Goal: Task Accomplishment & Management: Manage account settings

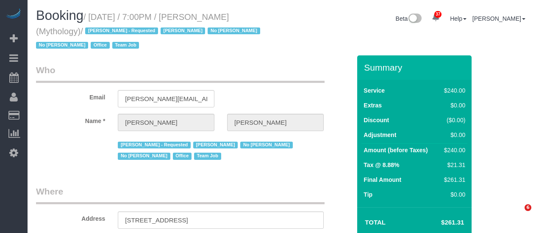
select select "NY"
select select "2"
select select "120"
select select "spot1"
select select "number:89"
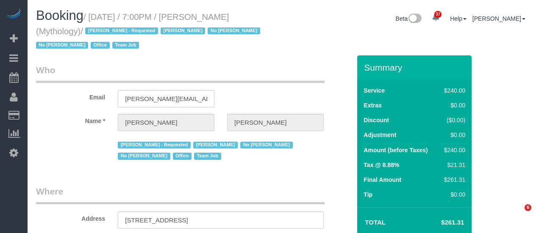
select select "number:90"
select select "number:15"
select select "number:7"
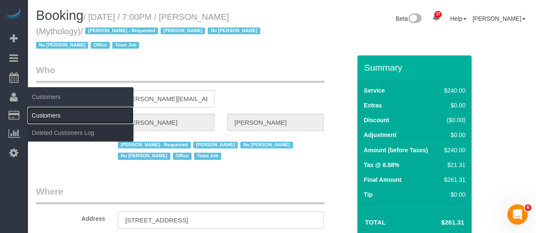
click at [35, 109] on link "Customers" at bounding box center [81, 115] width 106 height 17
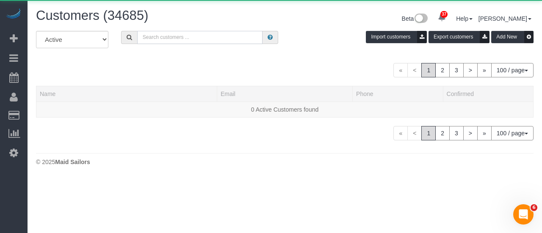
click at [148, 38] on input "text" at bounding box center [200, 37] width 126 height 13
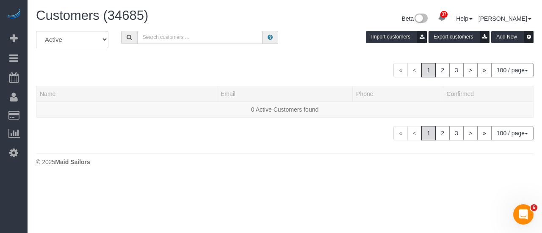
paste input "[PERSON_NAME]"
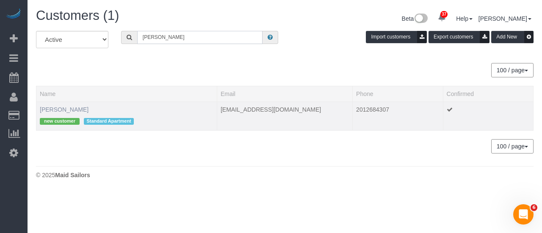
type input "[PERSON_NAME]"
click at [53, 108] on link "[PERSON_NAME]" at bounding box center [64, 109] width 49 height 7
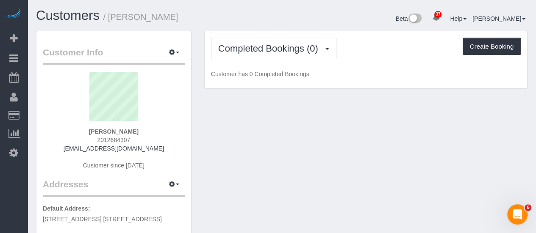
click at [382, 59] on div "Completed Bookings (0) Completed Bookings (0) Upcoming Bookings (1) Cancelled B…" at bounding box center [365, 59] width 322 height 57
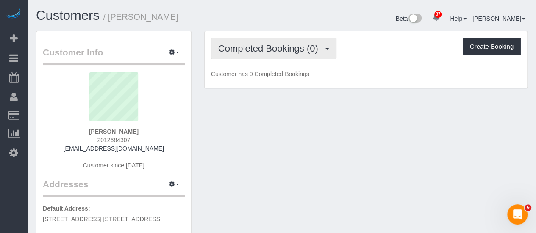
click at [296, 52] on span "Completed Bookings (0)" at bounding box center [270, 48] width 104 height 11
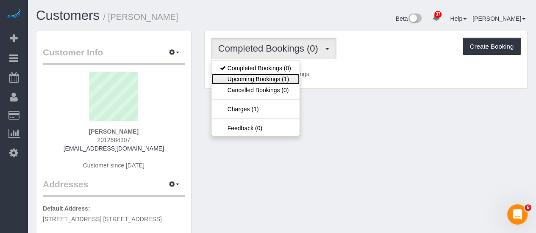
click at [282, 77] on link "Upcoming Bookings (1)" at bounding box center [255, 79] width 88 height 11
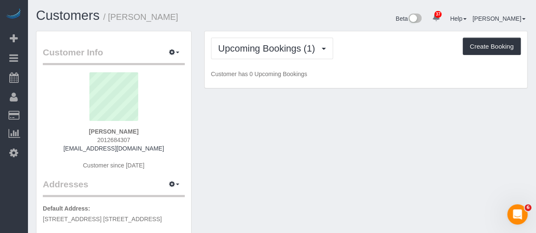
click at [376, 65] on div "Upcoming Bookings (1) Completed Bookings (0) Upcoming Bookings (1) Cancelled Bo…" at bounding box center [365, 59] width 322 height 57
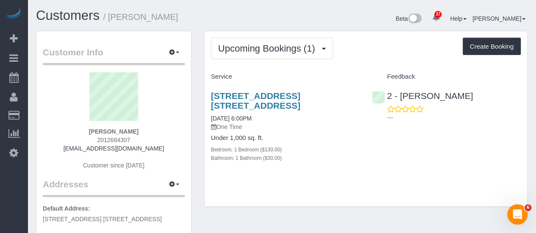
click at [383, 55] on div "Upcoming Bookings (1) Completed Bookings (0) Upcoming Bookings (1) Cancelled Bo…" at bounding box center [365, 49] width 309 height 22
click at [356, 59] on div "Upcoming Bookings (1) Completed Bookings (0) Upcoming Bookings (1) Cancelled Bo…" at bounding box center [365, 119] width 322 height 176
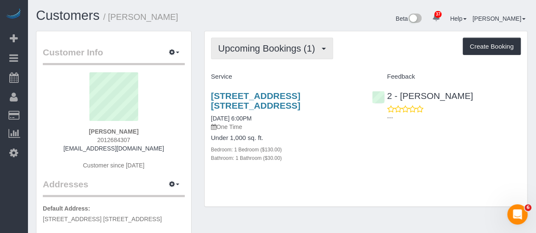
click at [274, 43] on span "Upcoming Bookings (1)" at bounding box center [268, 48] width 101 height 11
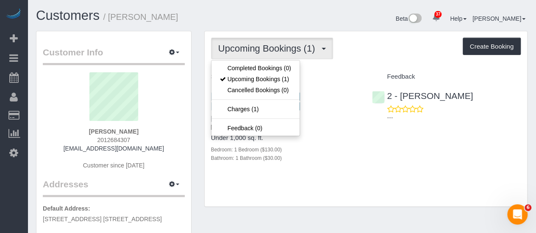
click at [359, 66] on div "Upcoming Bookings (1) Completed Bookings (0) Upcoming Bookings (1) Cancelled Bo…" at bounding box center [365, 119] width 322 height 176
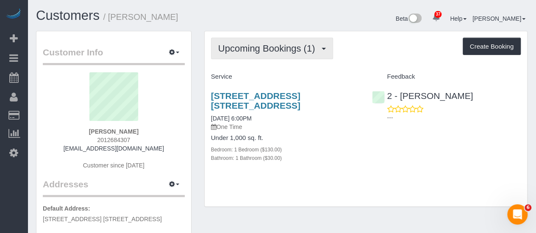
click at [281, 47] on span "Upcoming Bookings (1)" at bounding box center [268, 48] width 101 height 11
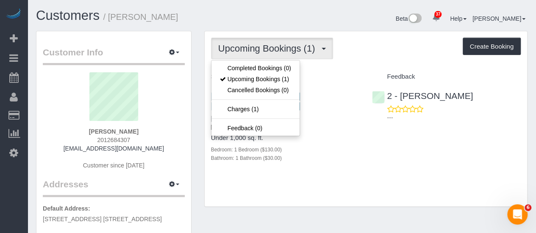
click at [370, 65] on div "Upcoming Bookings (1) Completed Bookings (0) Upcoming Bookings (1) Cancelled Bo…" at bounding box center [365, 119] width 322 height 176
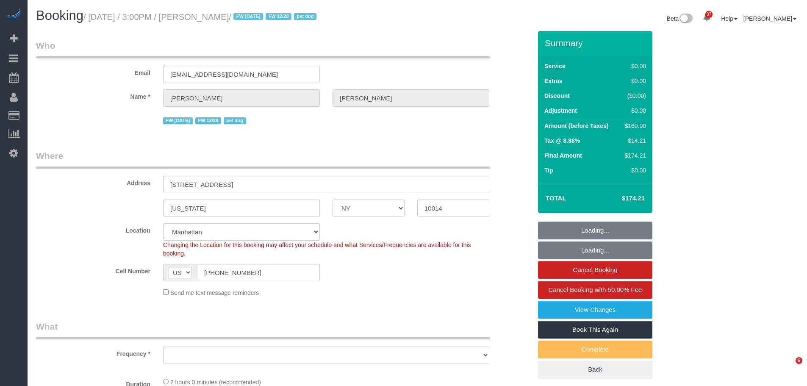
select select "NY"
select select "number:63"
select select "number:76"
select select "number:13"
select select "number:5"
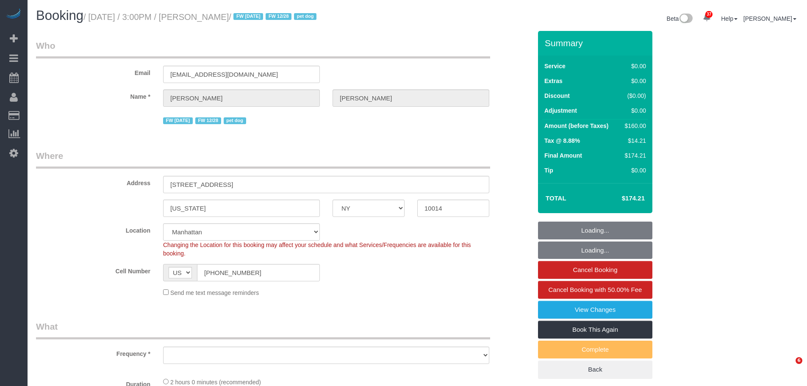
select select "1"
select select "spot1"
select select "object:1082"
select select "1"
select select "object:1555"
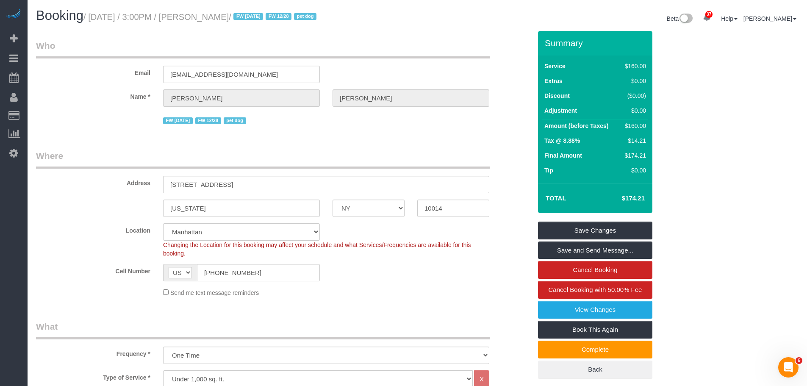
click at [434, 26] on div "Beta 37 Your Notifications You have 0 alerts × You have 1 to charge for 10/08/2…" at bounding box center [610, 19] width 387 height 22
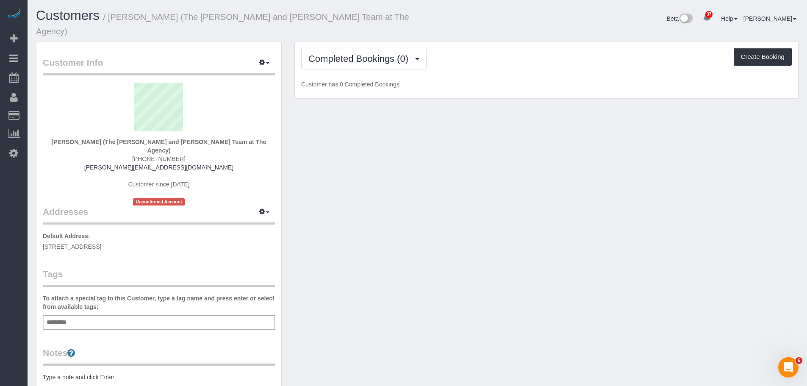
click at [498, 69] on div "Completed Bookings (0) Completed Bookings (0) Upcoming Bookings (1) Cancelled B…" at bounding box center [546, 69] width 503 height 57
click at [358, 53] on span "Completed Bookings (0)" at bounding box center [360, 58] width 104 height 11
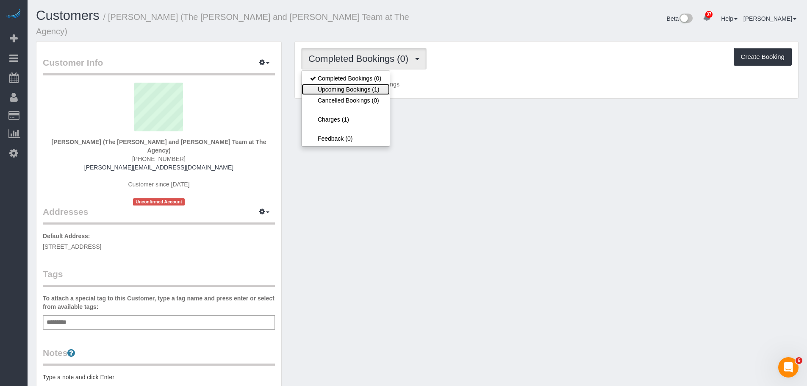
click at [357, 84] on link "Upcoming Bookings (1)" at bounding box center [345, 89] width 88 height 11
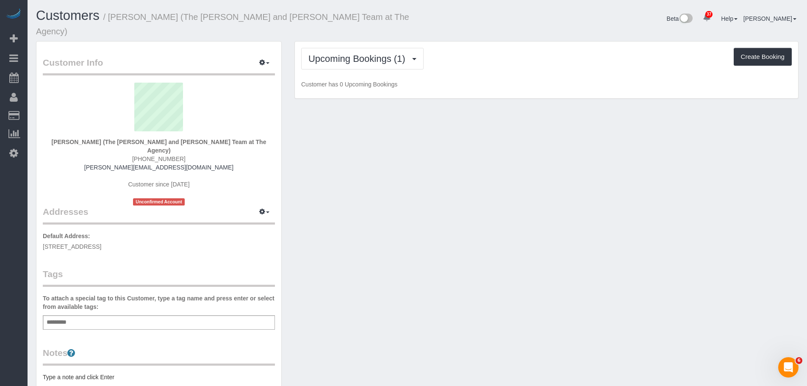
click at [535, 63] on div "Upcoming Bookings (1) Completed Bookings (0) Upcoming Bookings (1) Cancelled Bo…" at bounding box center [546, 69] width 503 height 57
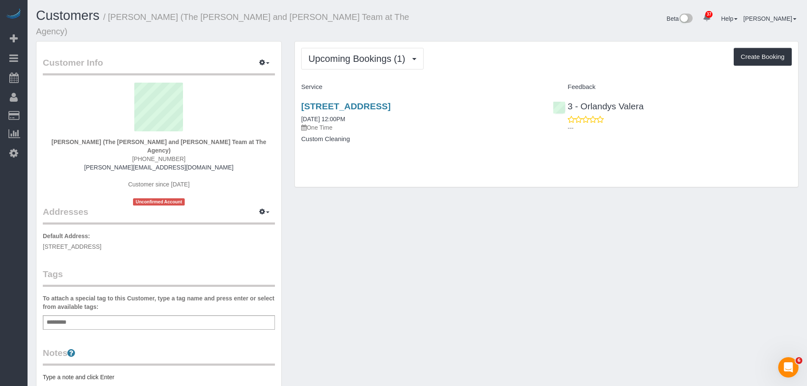
click at [489, 51] on div "Upcoming Bookings (1) Completed Bookings (0) Upcoming Bookings (1) Cancelled Bo…" at bounding box center [546, 59] width 490 height 22
click at [390, 101] on link "759 President Street, Brooklyn, NY 11215" at bounding box center [345, 106] width 89 height 10
click at [599, 189] on div "Customer Info Edit Contact Info Send Message Email Preferences Special Sales Ta…" at bounding box center [417, 329] width 775 height 576
click at [497, 156] on div "Upcoming Bookings (1) Completed Bookings (0) Upcoming Bookings (1) Cancelled Bo…" at bounding box center [546, 113] width 503 height 145
click at [503, 206] on div "Customer Info Edit Contact Info Send Message Email Preferences Special Sales Ta…" at bounding box center [417, 329] width 775 height 576
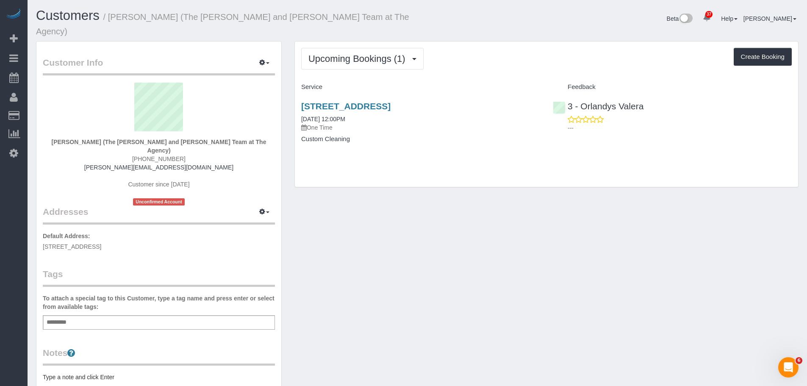
click at [652, 207] on div "Customer Info Edit Contact Info Send Message Email Preferences Special Sales Ta…" at bounding box center [417, 329] width 775 height 576
click at [500, 15] on div "Beta 37 Your Notifications You have 0 alerts × You have 1 to charge for 10/08/2…" at bounding box center [610, 19] width 387 height 22
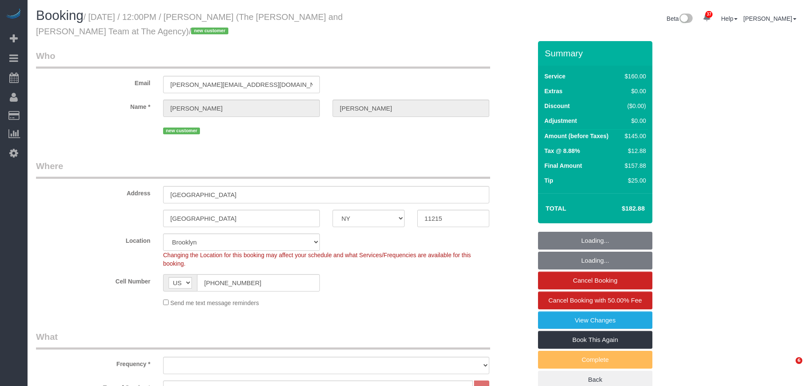
select select "NY"
select select "object:1457"
select select "string:stripe-pm_1SFhFz4VGloSiKo7nHhYeQGh"
select select "spot1"
select select "number:56"
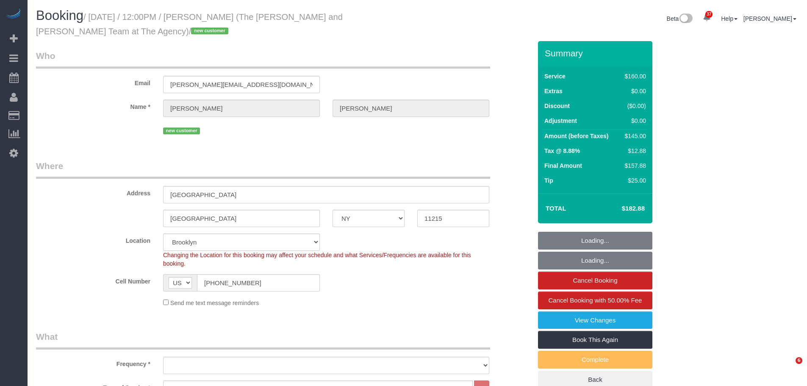
select select "number:73"
select select "number:15"
select select "number:5"
